Goal: Information Seeking & Learning: Learn about a topic

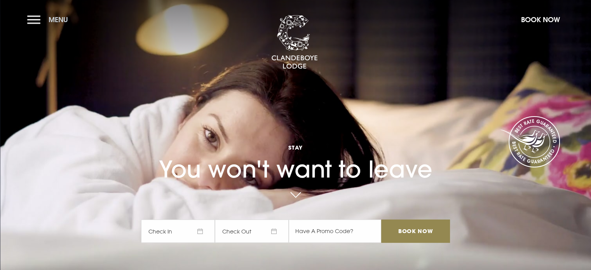
click at [47, 23] on button "Menu" at bounding box center [49, 19] width 45 height 17
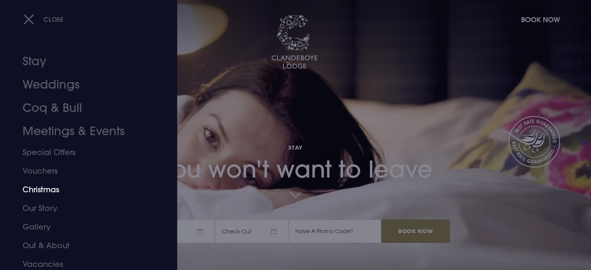
click at [50, 189] on link "Christmas" at bounding box center [84, 189] width 123 height 19
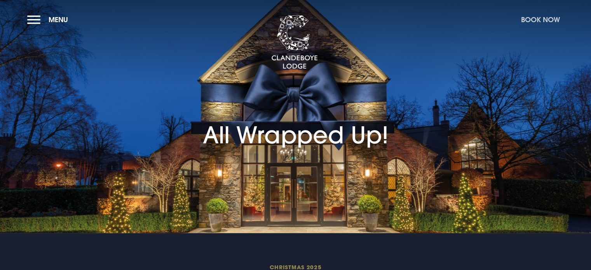
click at [528, 13] on button "Book Now" at bounding box center [541, 19] width 47 height 17
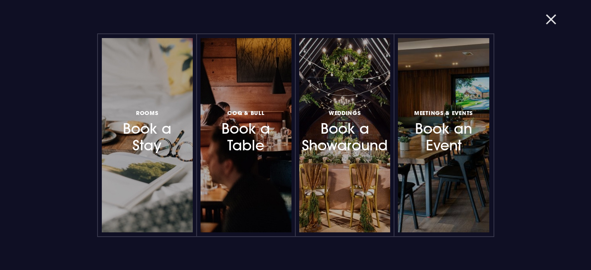
click at [551, 19] on button "button" at bounding box center [556, 20] width 20 height 8
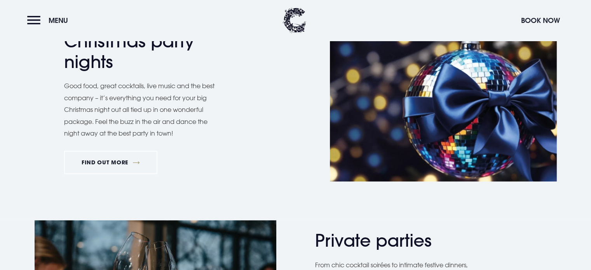
scroll to position [392, 0]
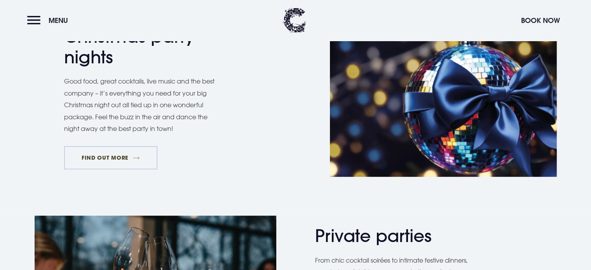
click at [136, 166] on link "FIND OUT MORE" at bounding box center [111, 157] width 94 height 23
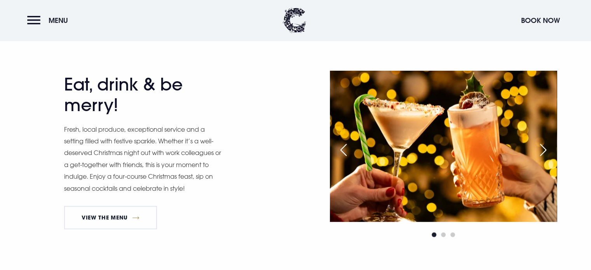
scroll to position [367, 0]
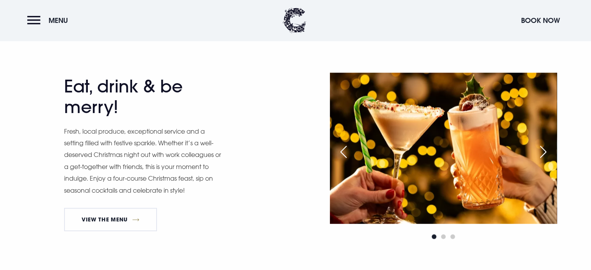
click at [256, 109] on div "Eat, drink & be merry! Fresh, local produce, exceptional service and a setting …" at bounding box center [177, 156] width 227 height 161
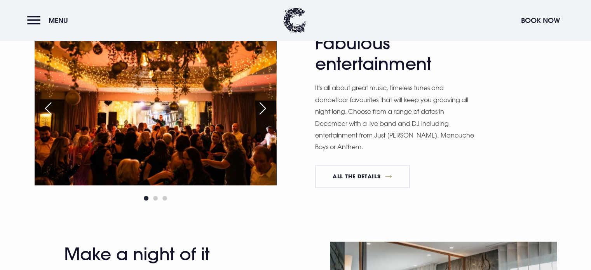
scroll to position [625, 0]
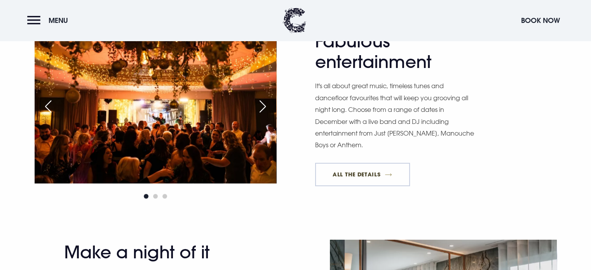
click at [366, 174] on link "All The Details" at bounding box center [362, 174] width 95 height 23
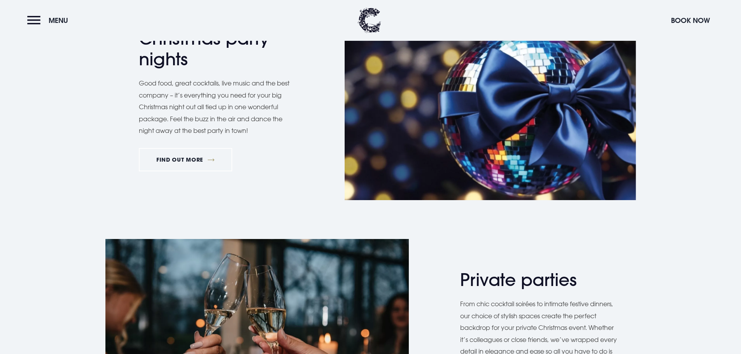
scroll to position [490, 0]
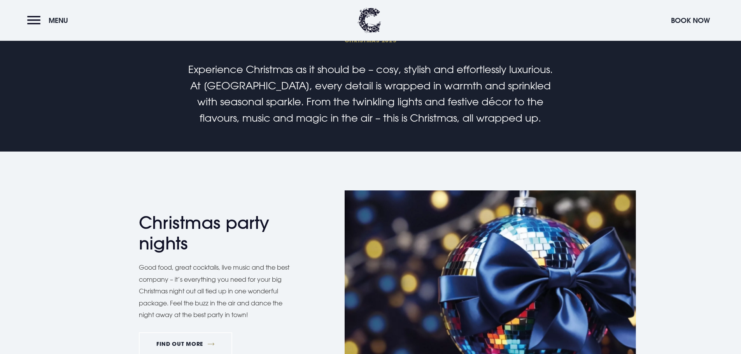
scroll to position [389, 0]
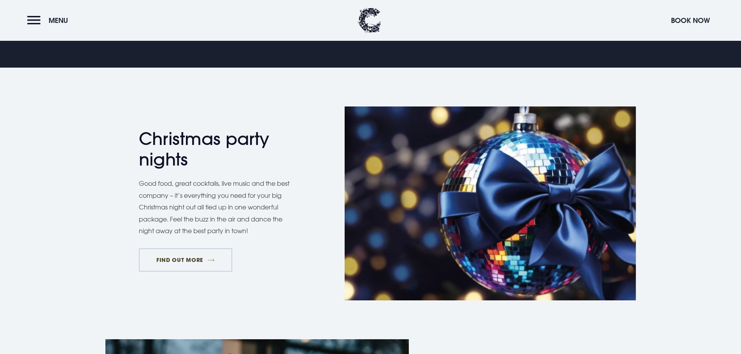
click at [178, 256] on link "FIND OUT MORE" at bounding box center [186, 259] width 94 height 23
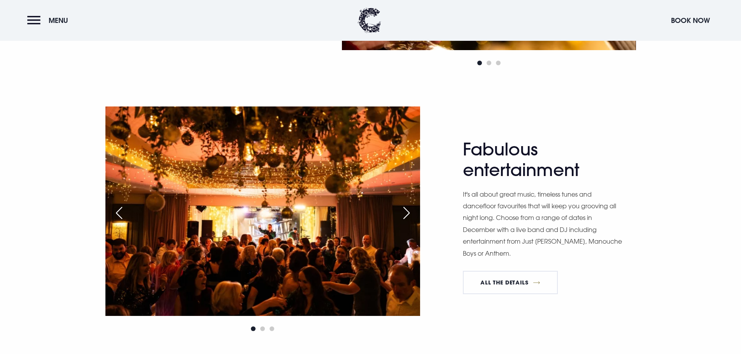
scroll to position [778, 0]
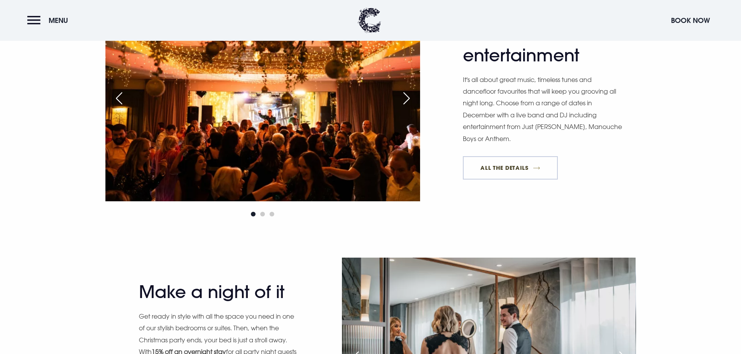
click at [491, 165] on link "All The Details" at bounding box center [510, 167] width 95 height 23
